Goal: Find specific page/section: Find specific page/section

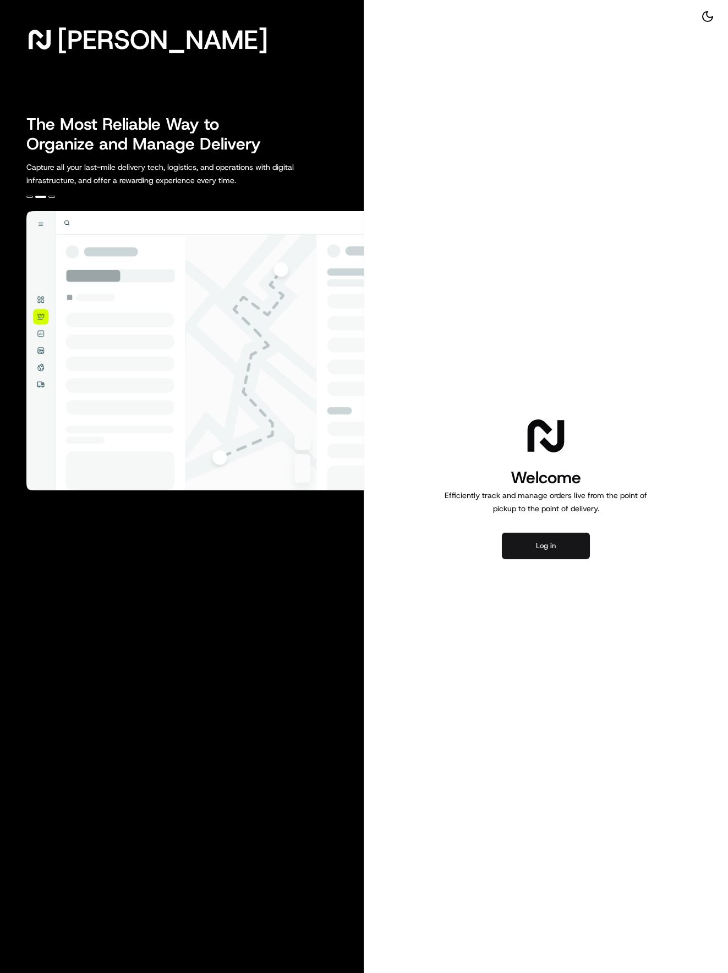
click at [554, 555] on button "Log in" at bounding box center [546, 546] width 88 height 26
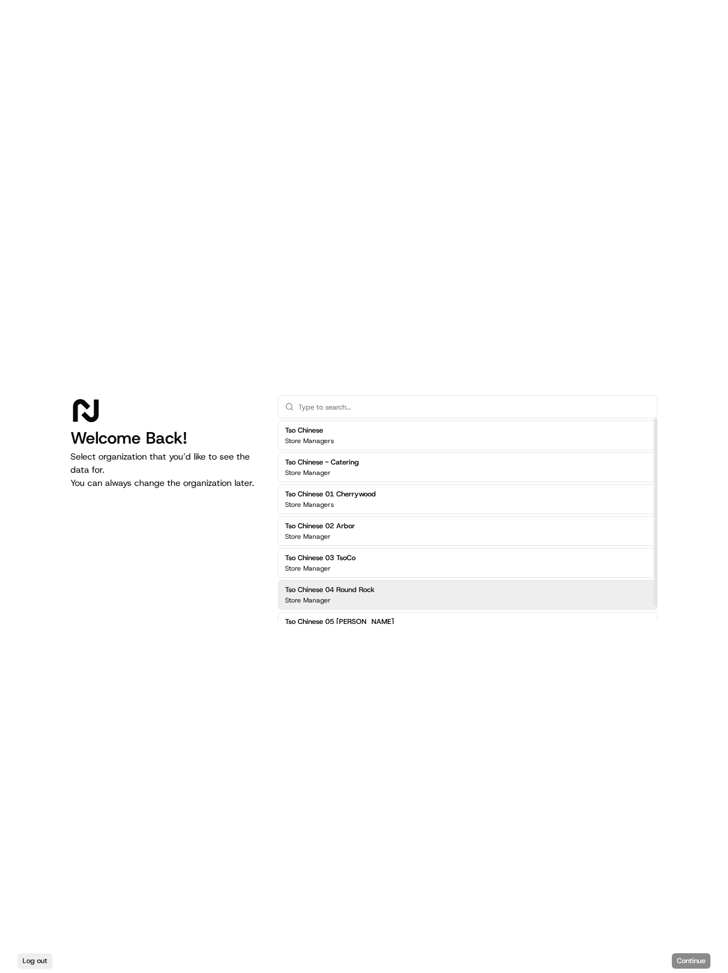
click at [354, 596] on div "Tso Chinese 04 Round Rock Store Manager" at bounding box center [330, 595] width 90 height 20
click at [681, 961] on button "Continue" at bounding box center [690, 961] width 38 height 15
